Goal: Information Seeking & Learning: Check status

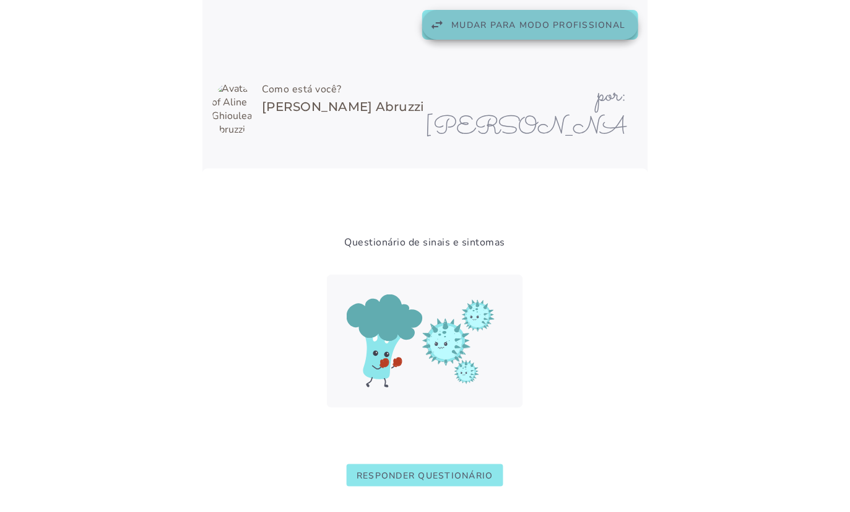
click at [523, 27] on span "Mudar para modo profissional" at bounding box center [539, 25] width 174 height 12
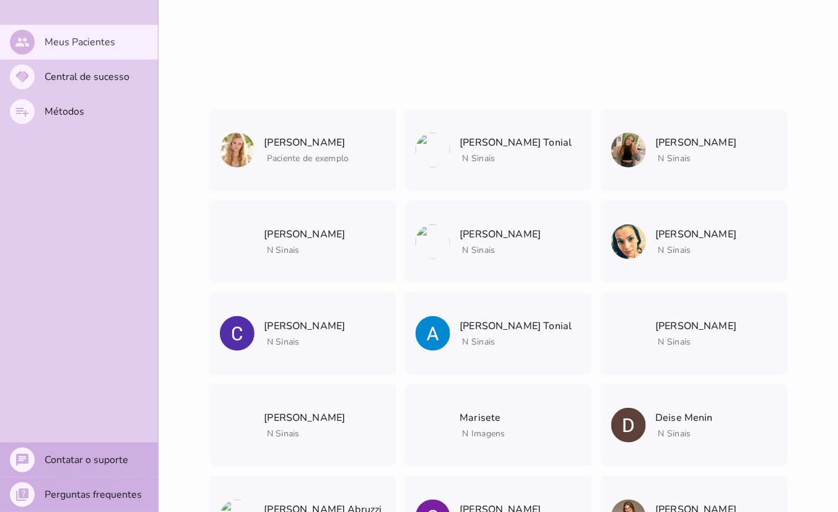
scroll to position [4652, 0]
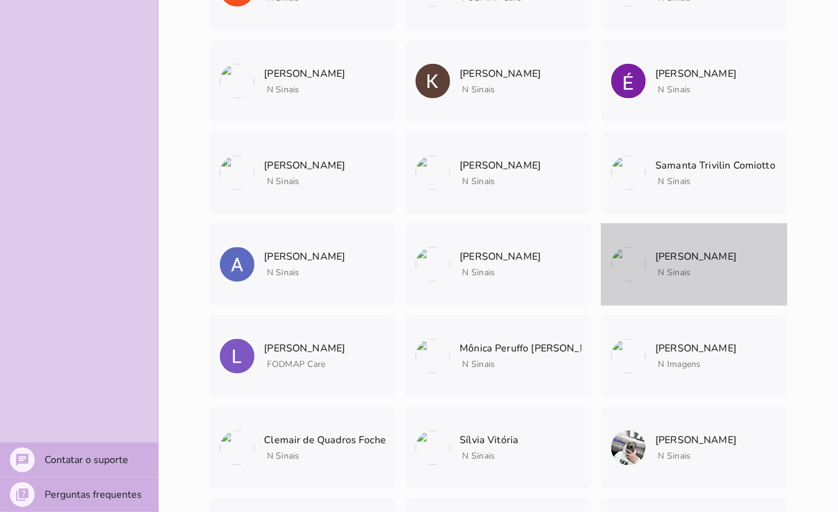
click at [661, 260] on p "[PERSON_NAME]" at bounding box center [696, 256] width 81 height 17
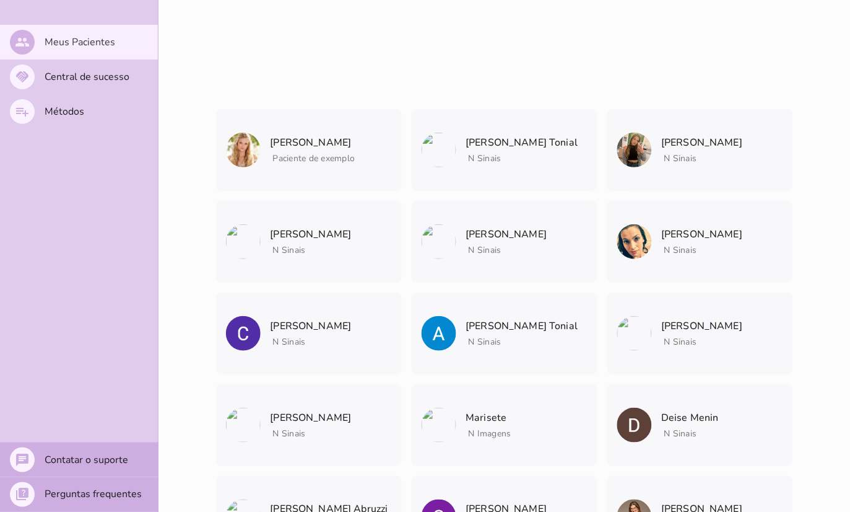
click at [0, 0] on patient-show-page at bounding box center [0, 0] width 0 height 0
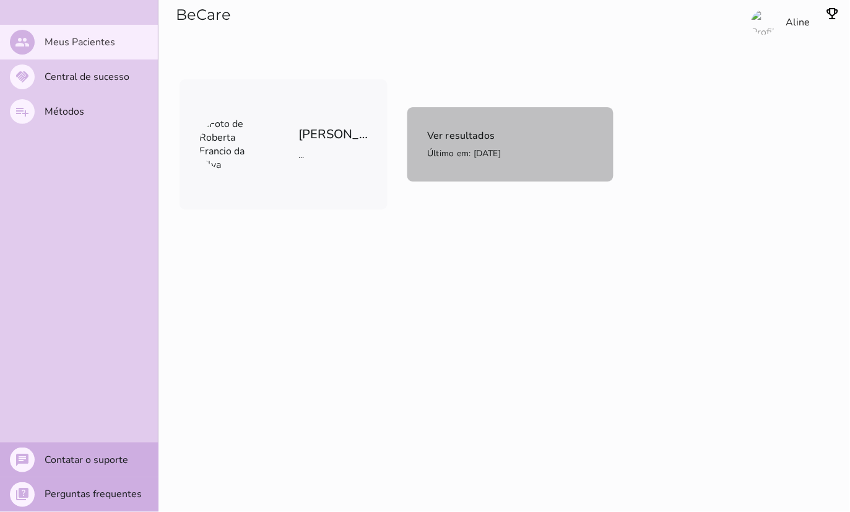
click at [443, 144] on span "Ver resultados Último em: [DATE]" at bounding box center [464, 144] width 74 height 35
